Goal: Information Seeking & Learning: Compare options

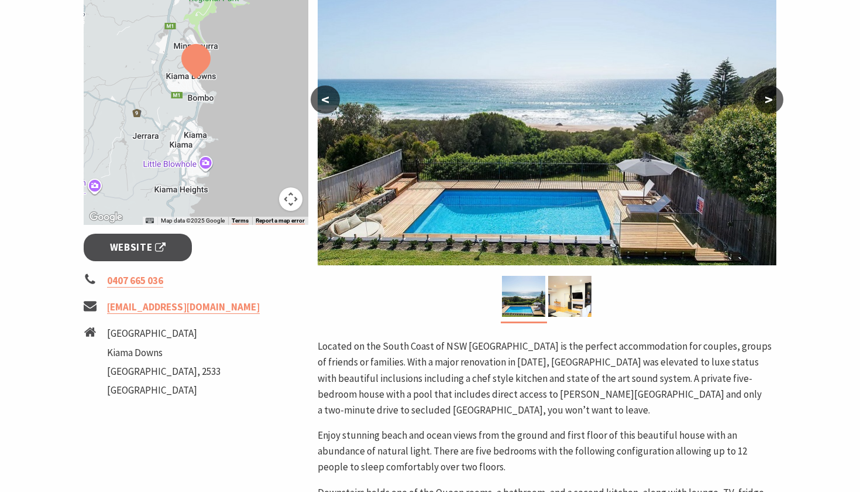
scroll to position [267, 0]
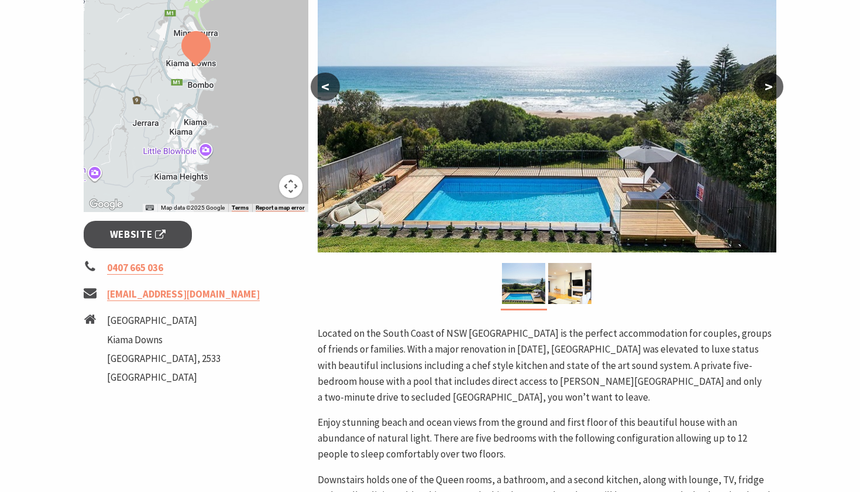
click at [772, 92] on button ">" at bounding box center [768, 87] width 29 height 28
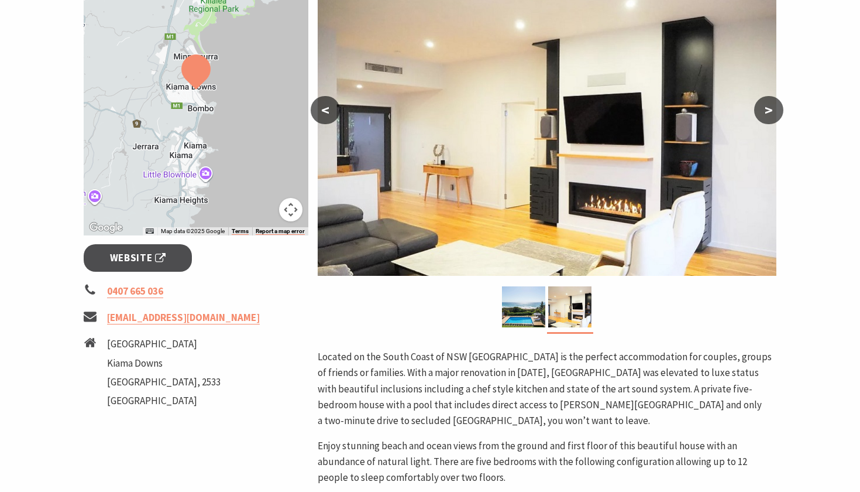
scroll to position [237, 0]
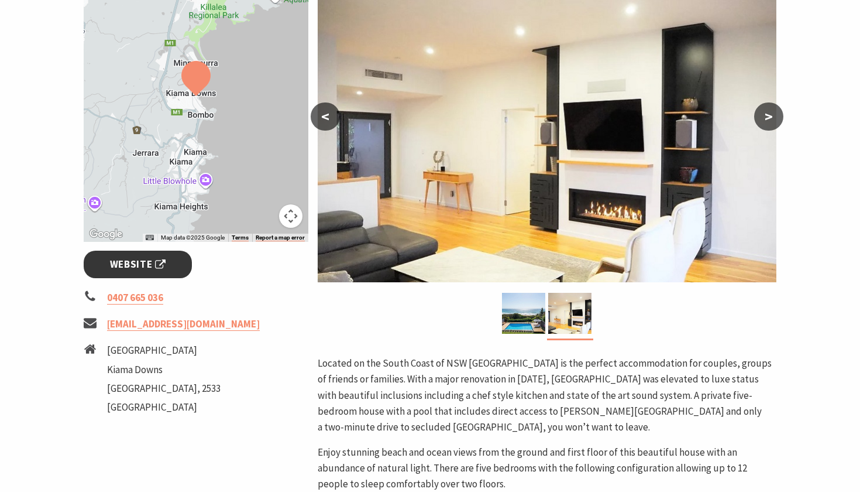
click at [174, 265] on link "Website" at bounding box center [138, 264] width 108 height 28
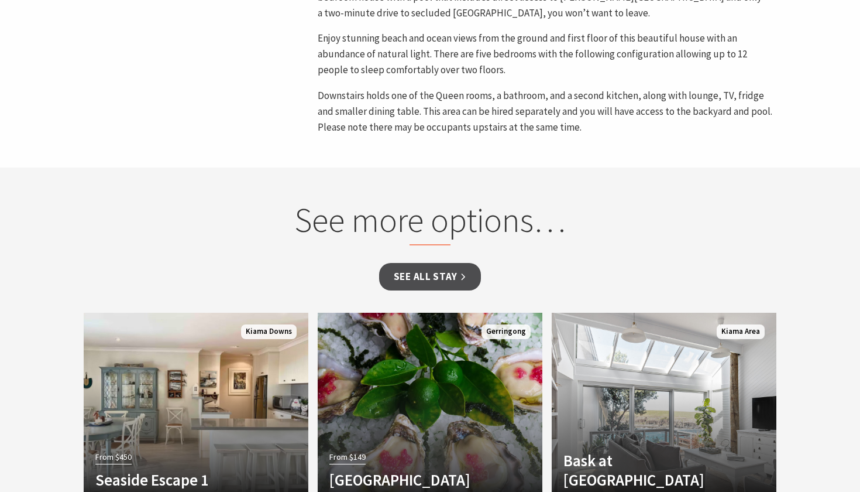
scroll to position [776, 0]
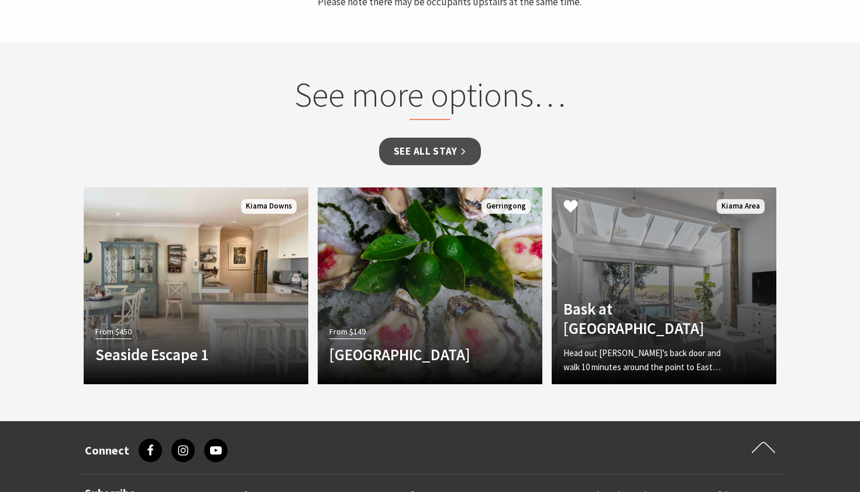
click at [624, 262] on link "Another Image Used Bask at [GEOGRAPHIC_DATA] Head out [PERSON_NAME]’s back door…" at bounding box center [664, 285] width 225 height 197
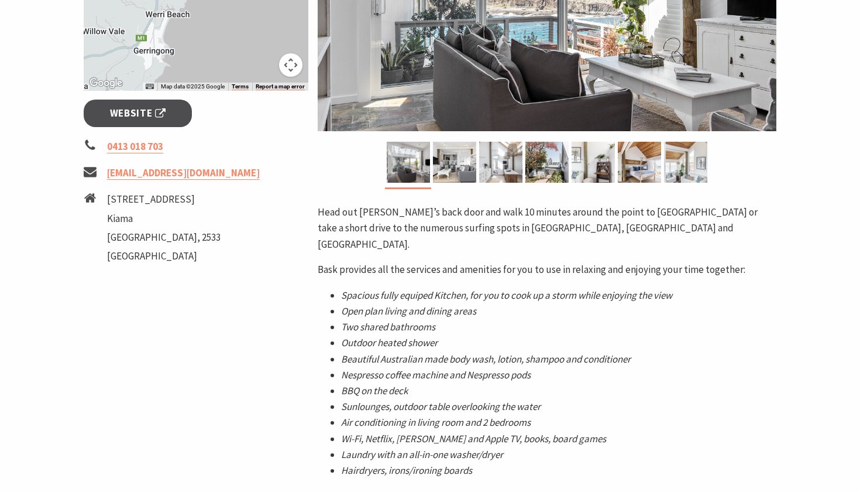
scroll to position [322, 0]
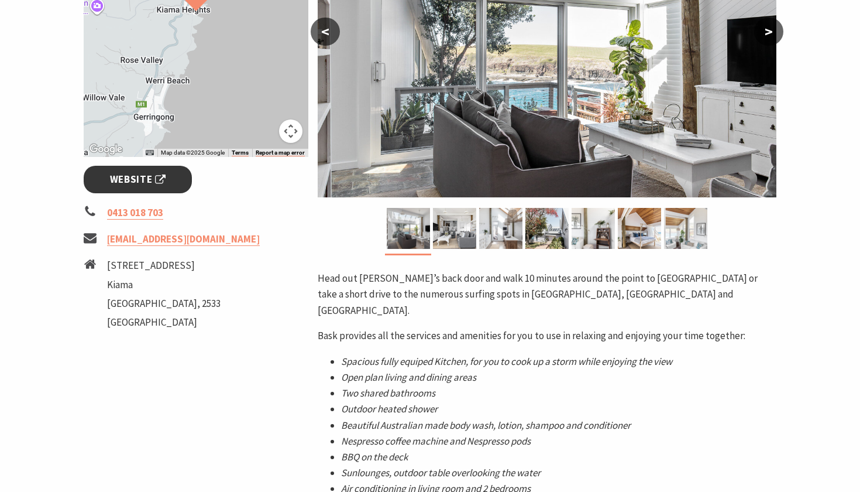
click at [169, 173] on link "Website" at bounding box center [138, 180] width 108 height 28
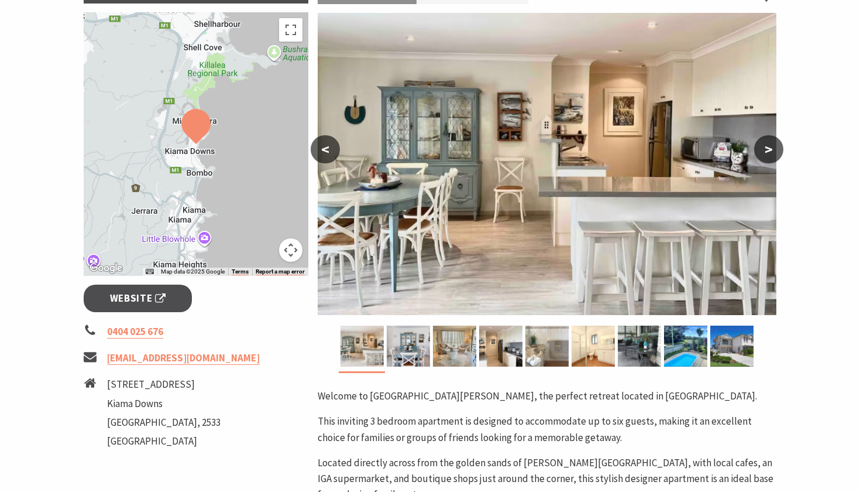
scroll to position [218, 0]
